Goal: Information Seeking & Learning: Learn about a topic

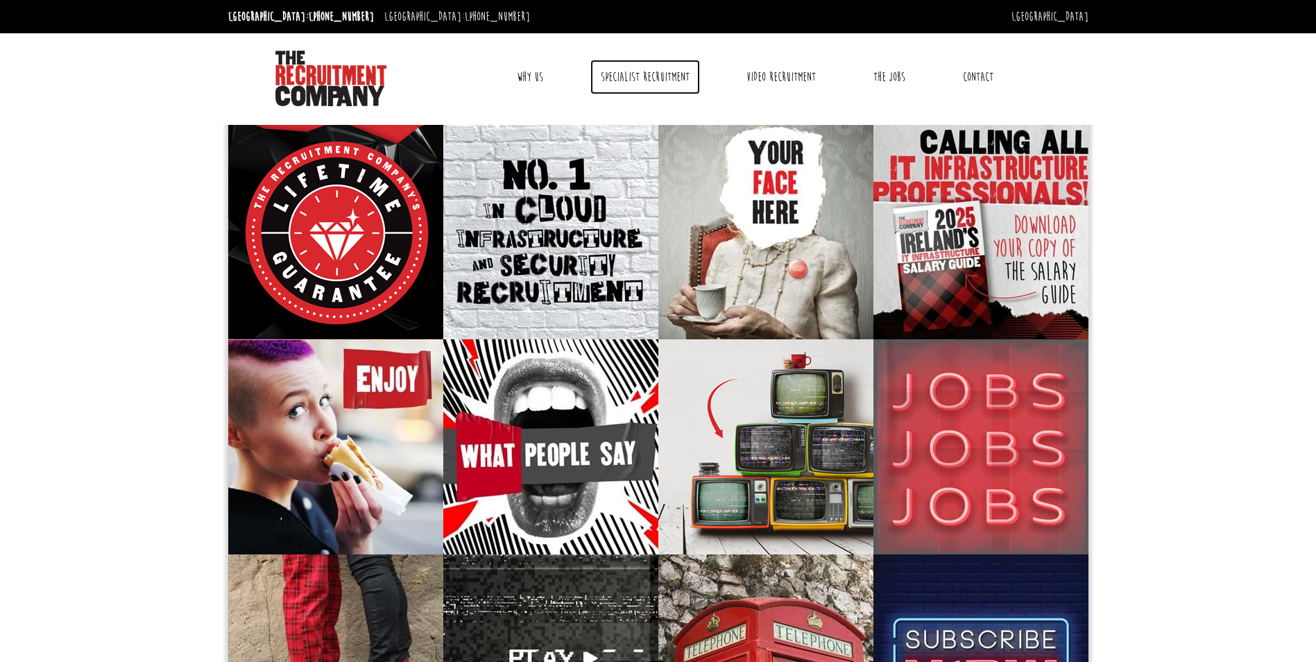
click at [649, 74] on link "Specialist Recruitment" at bounding box center [645, 77] width 110 height 35
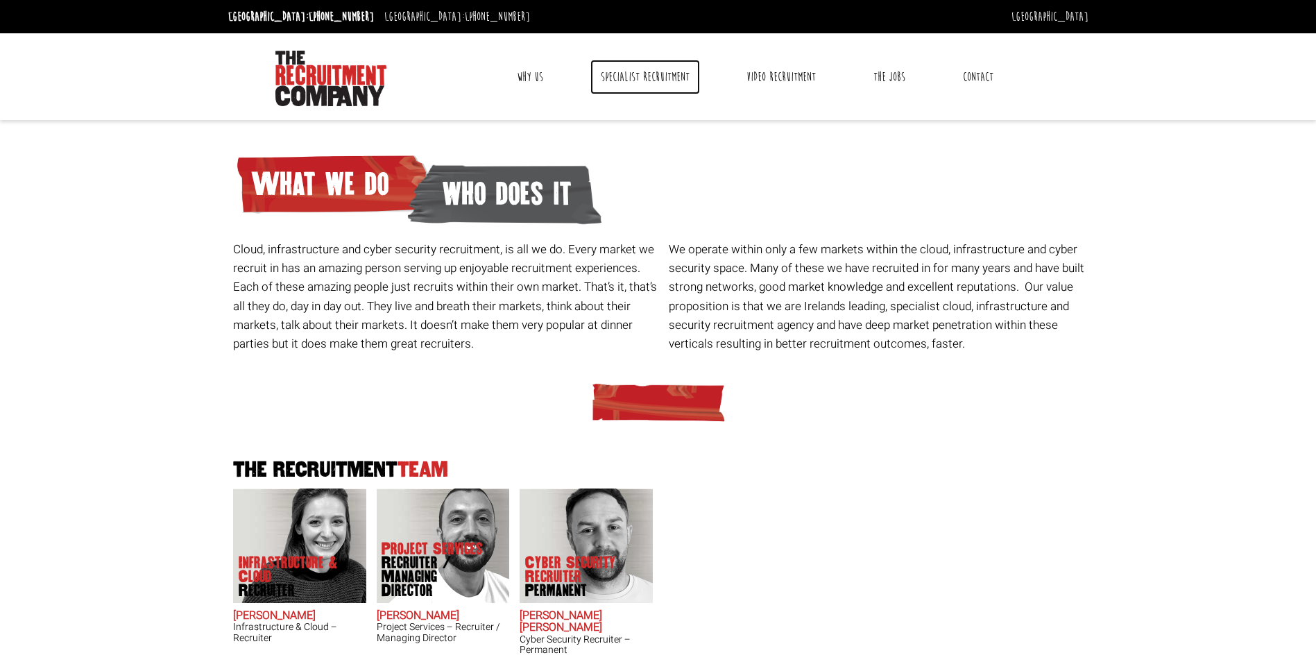
click at [651, 82] on link "Specialist Recruitment" at bounding box center [645, 77] width 110 height 35
click at [894, 78] on link "The Jobs" at bounding box center [889, 77] width 53 height 35
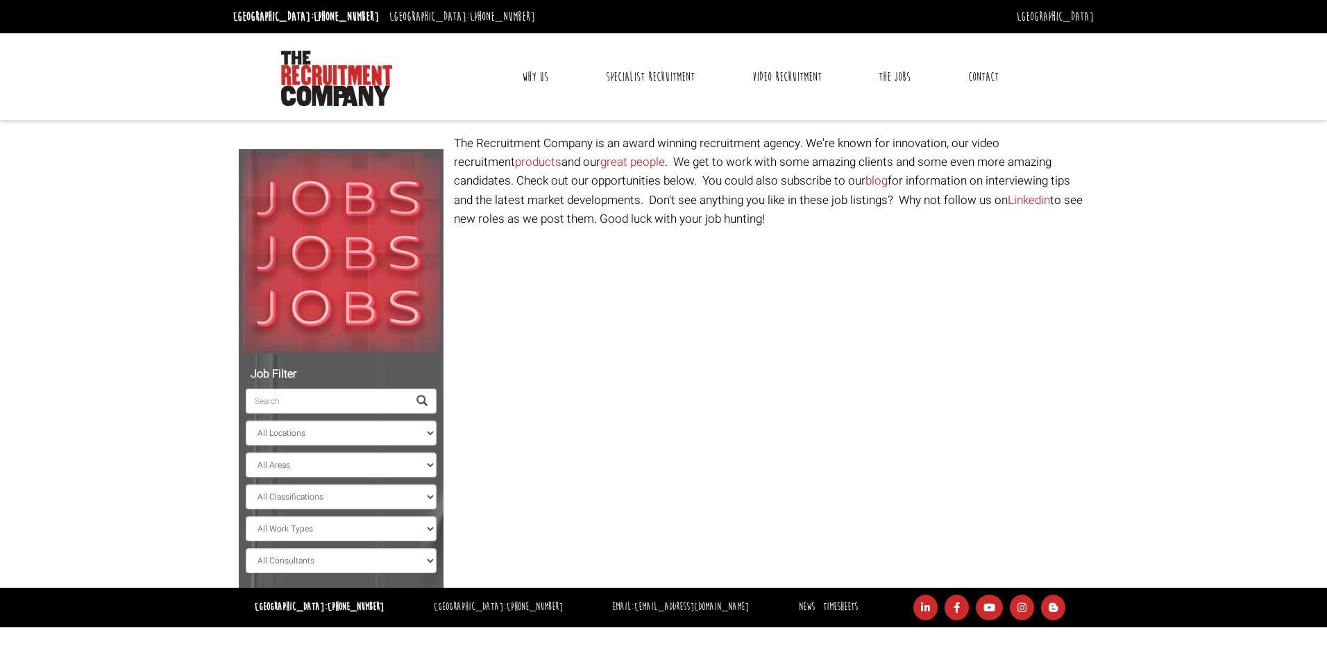
select select "Ireland"
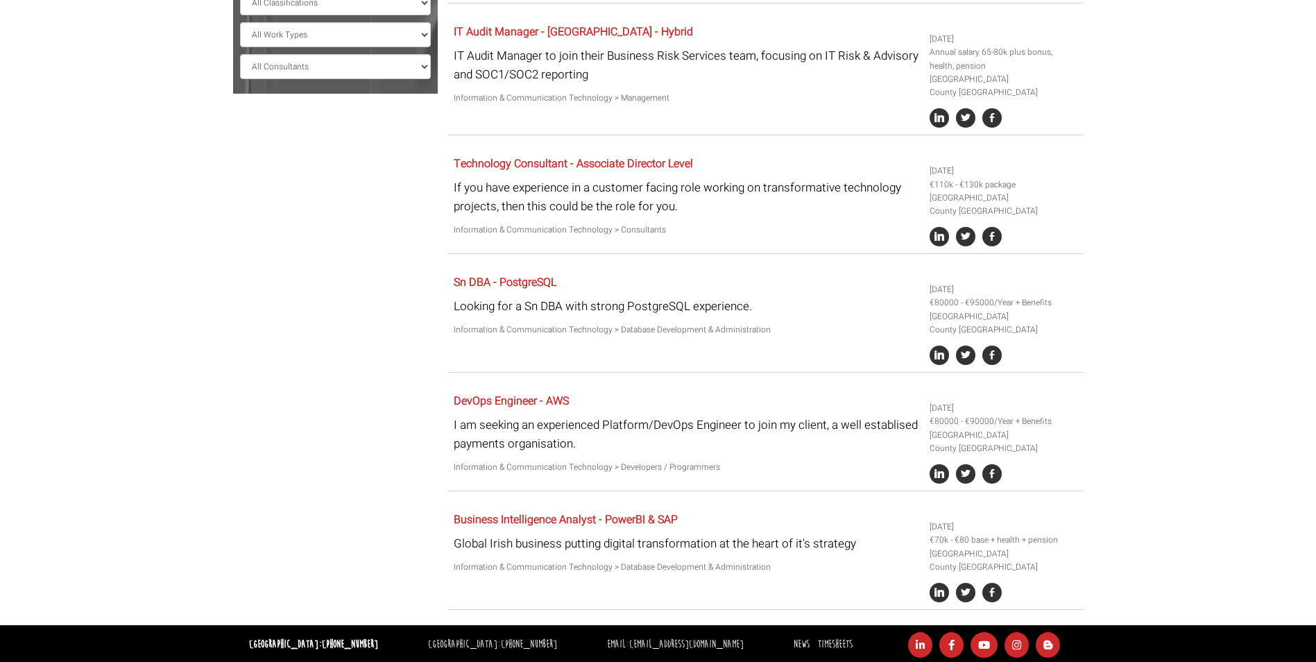
scroll to position [497, 0]
